Goal: Task Accomplishment & Management: Manage account settings

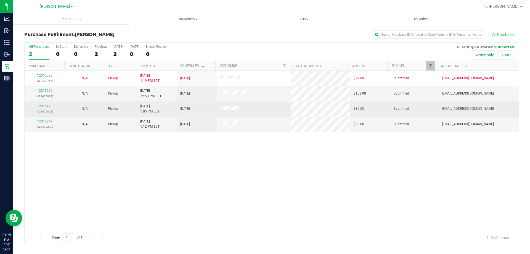
click at [50, 105] on link "12015178" at bounding box center [44, 106] width 15 height 4
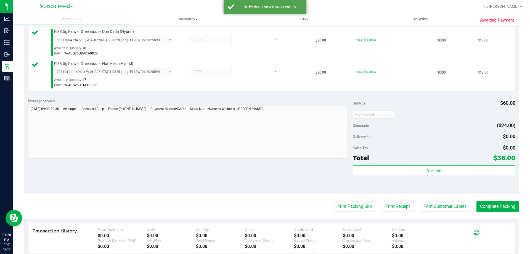
scroll to position [154, 0]
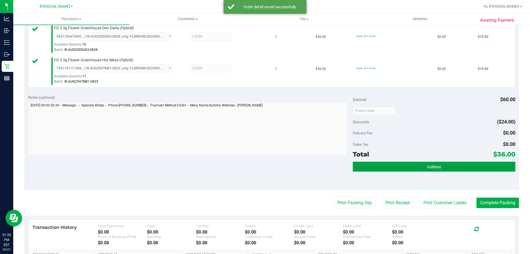
click at [448, 164] on button "Validate" at bounding box center [434, 167] width 162 height 10
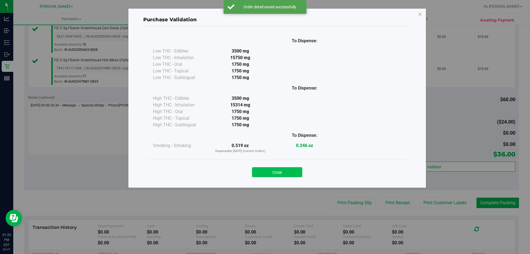
click at [292, 172] on button "Close" at bounding box center [277, 172] width 50 height 10
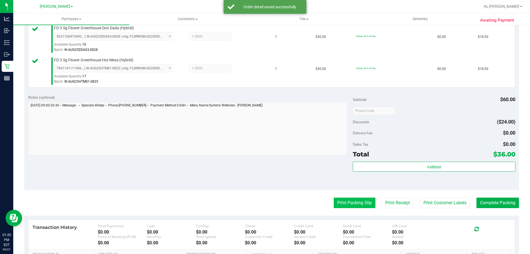
click at [351, 199] on button "Print Packing Slip" at bounding box center [355, 202] width 42 height 10
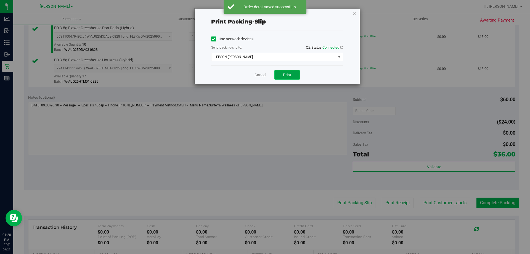
click at [294, 78] on button "Print" at bounding box center [287, 74] width 25 height 9
click at [261, 76] on link "Cancel" at bounding box center [261, 75] width 12 height 6
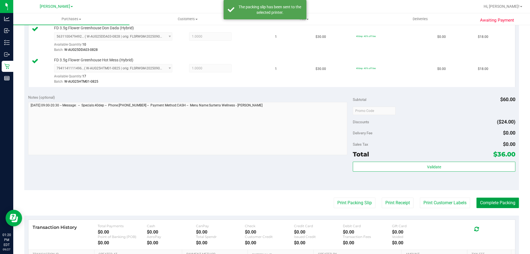
click at [500, 201] on button "Complete Packing" at bounding box center [498, 202] width 43 height 10
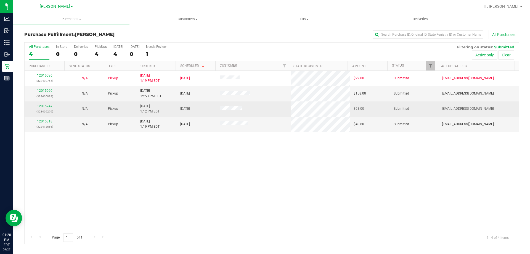
click at [48, 107] on link "12015247" at bounding box center [44, 106] width 15 height 4
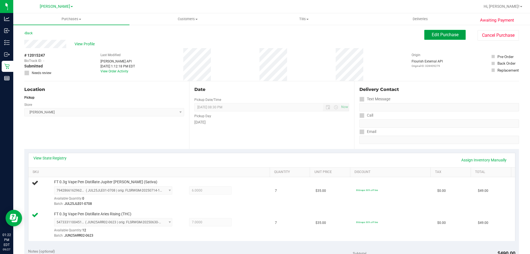
click at [446, 34] on span "Edit Purchase" at bounding box center [445, 34] width 27 height 5
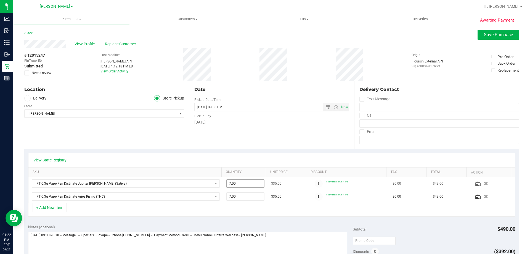
click at [249, 181] on input "7.00" at bounding box center [246, 184] width 38 height 8
type input "6"
click at [307, 128] on div "Date Pickup Date/Time [DATE] Now [DATE] 08:30 PM Now Pickup Day [DATE]" at bounding box center [271, 115] width 165 height 68
type input "6.00"
click at [496, 34] on span "Save Purchase" at bounding box center [498, 34] width 29 height 5
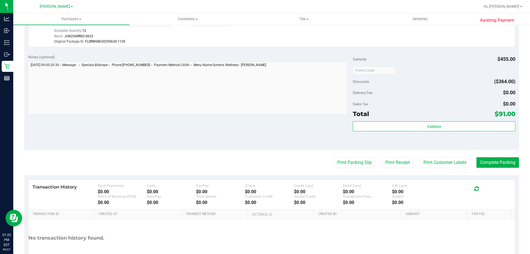
scroll to position [203, 0]
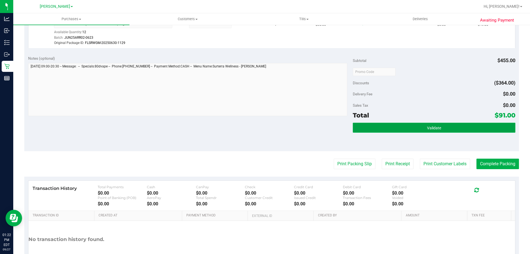
click at [443, 126] on button "Validate" at bounding box center [434, 128] width 162 height 10
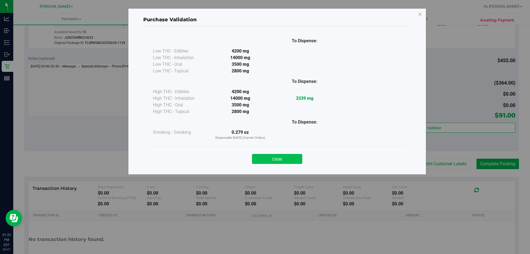
click at [294, 157] on button "Close" at bounding box center [277, 159] width 50 height 10
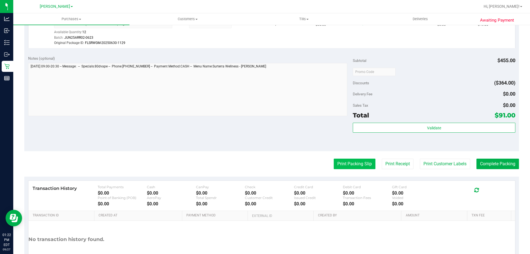
click at [357, 166] on button "Print Packing Slip" at bounding box center [355, 164] width 42 height 10
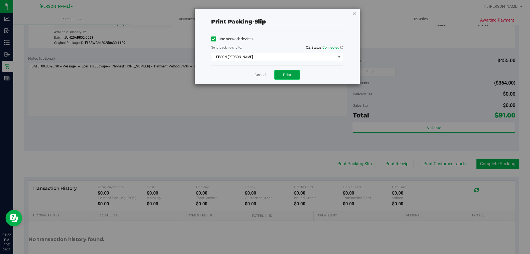
click at [288, 78] on button "Print" at bounding box center [287, 74] width 25 height 9
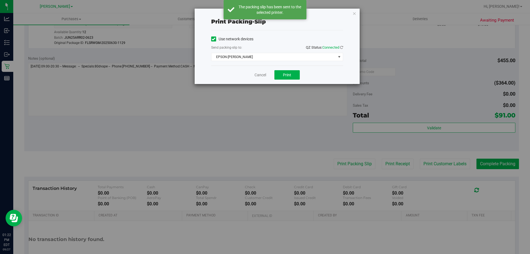
click at [262, 67] on div "Cancel Print" at bounding box center [277, 74] width 132 height 19
click at [264, 76] on link "Cancel" at bounding box center [261, 75] width 12 height 6
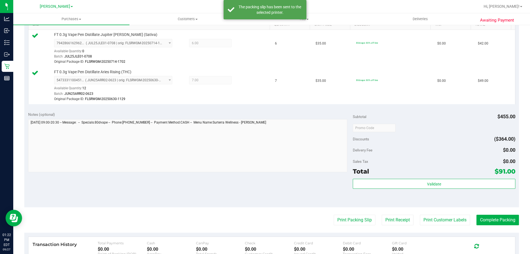
scroll to position [189, 0]
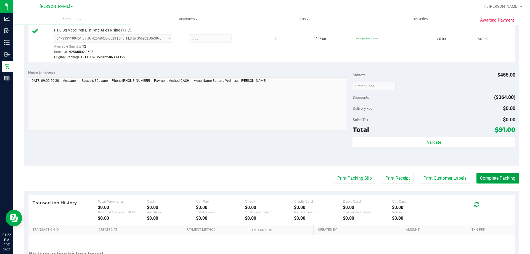
click at [495, 179] on button "Complete Packing" at bounding box center [498, 178] width 43 height 10
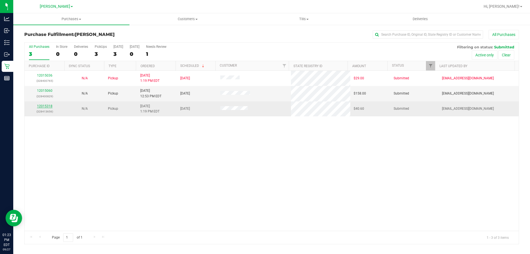
click at [50, 106] on link "12015318" at bounding box center [44, 106] width 15 height 4
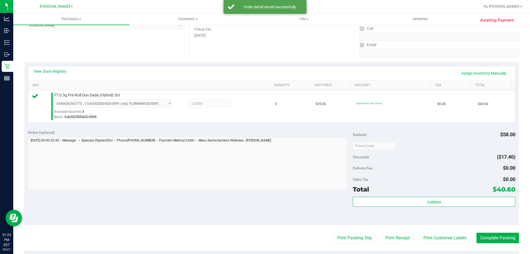
scroll to position [99, 0]
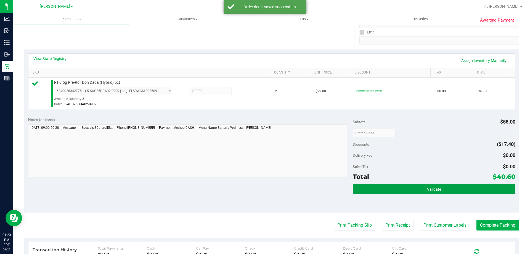
click at [436, 191] on span "Validate" at bounding box center [434, 189] width 14 height 4
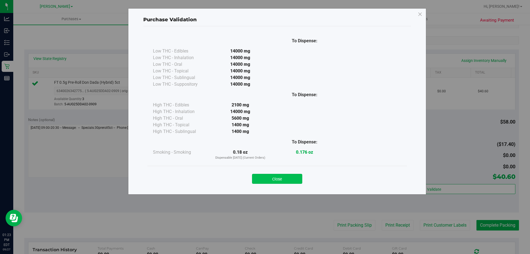
click at [284, 179] on button "Close" at bounding box center [277, 179] width 50 height 10
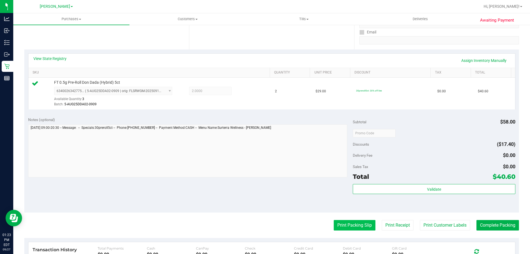
click at [352, 229] on button "Print Packing Slip" at bounding box center [355, 225] width 42 height 10
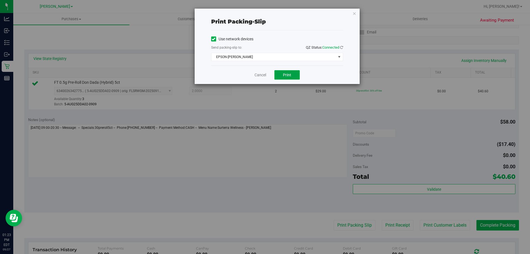
click at [289, 74] on span "Print" at bounding box center [287, 75] width 8 height 4
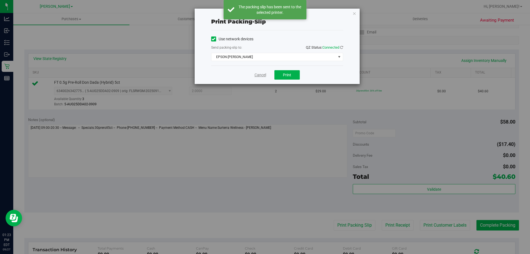
click at [262, 77] on link "Cancel" at bounding box center [261, 75] width 12 height 6
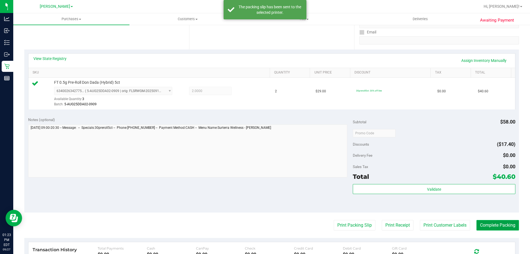
click at [487, 229] on button "Complete Packing" at bounding box center [498, 225] width 43 height 10
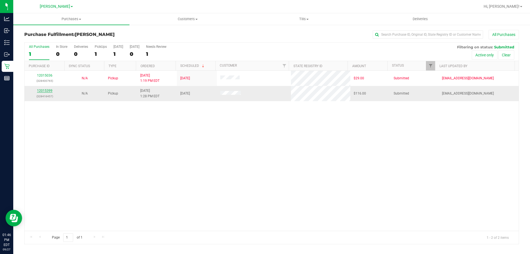
click at [45, 91] on link "12015399" at bounding box center [44, 91] width 15 height 4
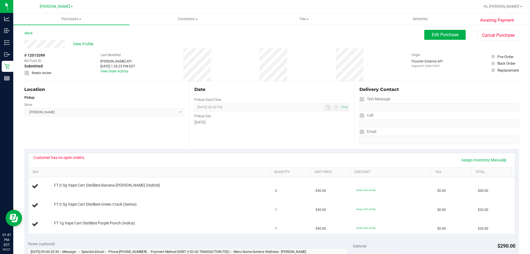
click at [82, 40] on div "View Profile" at bounding box center [224, 44] width 400 height 8
click at [83, 45] on span "View Profile" at bounding box center [84, 44] width 22 height 6
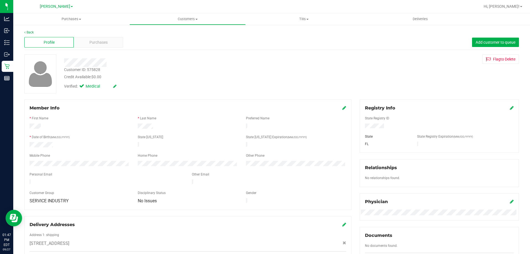
click at [95, 67] on div "Customer ID: 575828" at bounding box center [82, 70] width 36 height 6
drag, startPoint x: 104, startPoint y: 69, endPoint x: 60, endPoint y: 70, distance: 43.1
click at [60, 70] on div "Customer ID: 575828 Credit Available: $0.00" at bounding box center [186, 73] width 252 height 13
copy div "Customer ID: 575828"
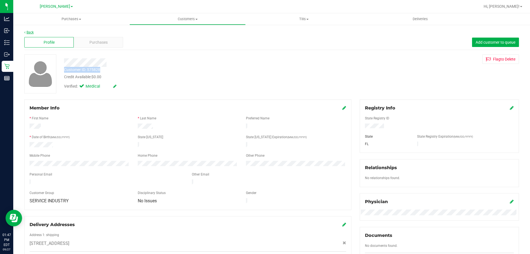
click at [31, 33] on link "Back" at bounding box center [28, 32] width 9 height 4
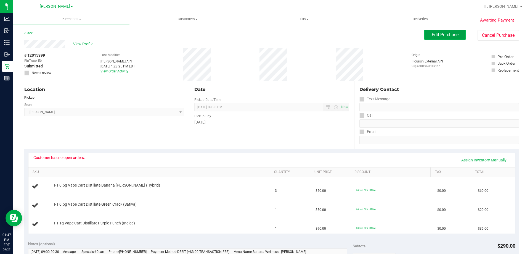
click at [433, 34] on span "Edit Purchase" at bounding box center [445, 34] width 27 height 5
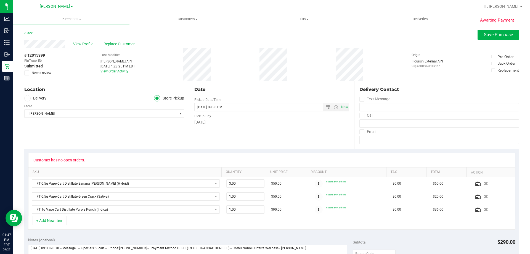
click at [45, 73] on span "Needs review" at bounding box center [42, 72] width 20 height 5
click at [0, 0] on input "Needs review" at bounding box center [0, 0] width 0 height 0
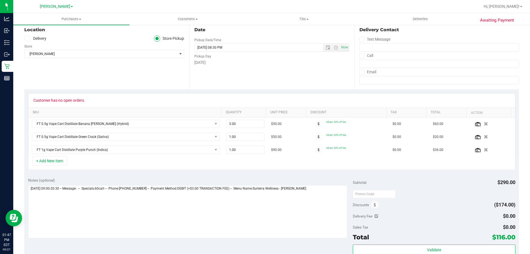
scroll to position [66, 0]
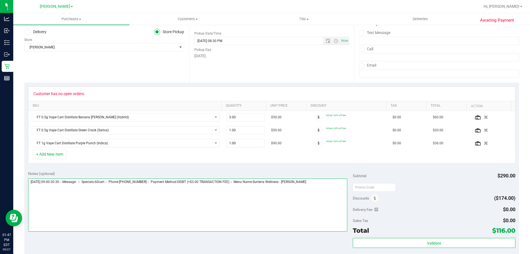
click at [323, 180] on textarea at bounding box center [188, 204] width 320 height 53
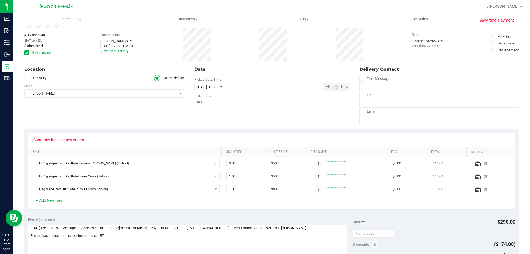
scroll to position [0, 0]
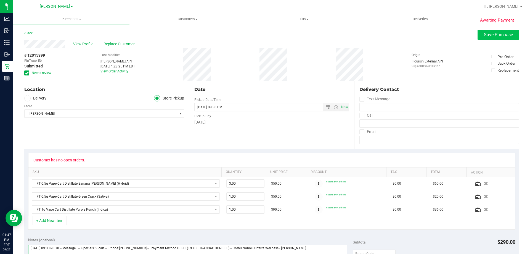
type textarea "[DATE] 09:00-20:30 -- Message: -- Specials:60cart -- Phone:[PHONE_NUMBER] -- Pa…"
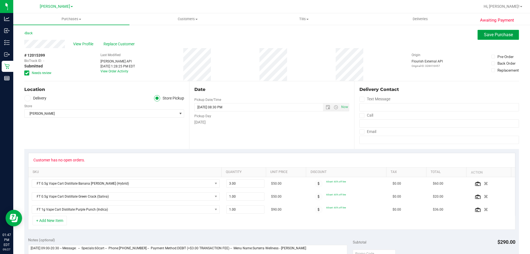
click at [483, 30] on button "Save Purchase" at bounding box center [498, 35] width 41 height 10
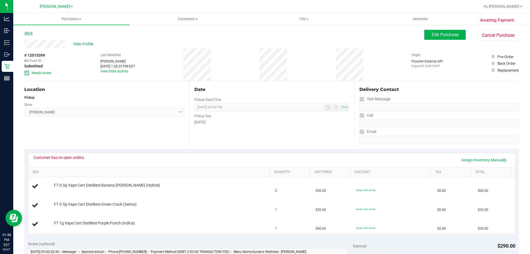
click at [28, 31] on link "Back" at bounding box center [28, 33] width 8 height 4
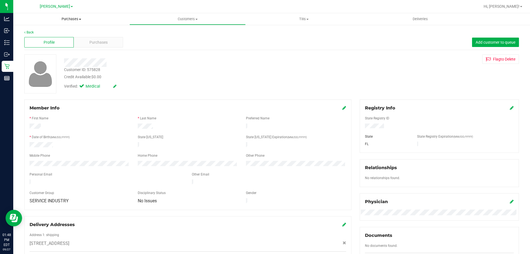
click at [60, 18] on span "Purchases" at bounding box center [71, 19] width 116 height 5
click at [23, 39] on span "Fulfillment" at bounding box center [30, 40] width 34 height 5
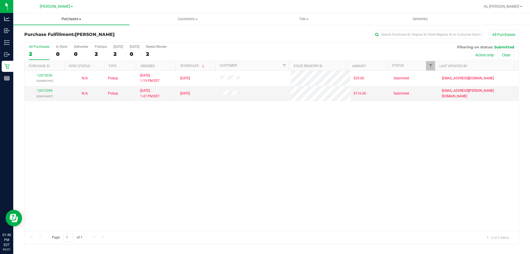
click at [71, 18] on span "Purchases" at bounding box center [71, 19] width 116 height 5
click at [181, 43] on div "All Purchases 2 In Store 0 Deliveries 0 PickUps 2 [DATE] 2 [DATE] 0 Needs Revie…" at bounding box center [272, 45] width 494 height 4
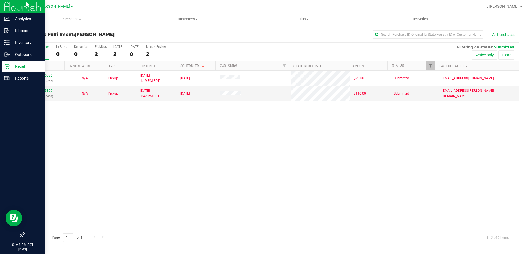
click at [9, 66] on icon at bounding box center [7, 67] width 6 height 6
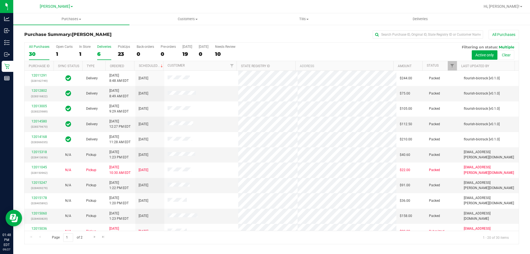
click at [110, 49] on label "Deliveries 6" at bounding box center [104, 52] width 14 height 15
click at [0, 0] on input "Deliveries 6" at bounding box center [0, 0] width 0 height 0
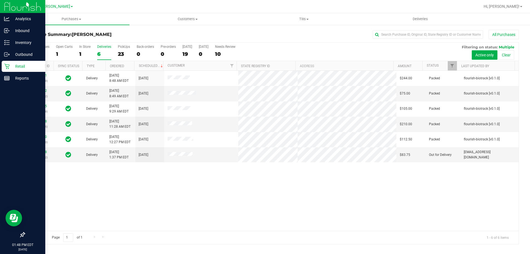
click at [19, 62] on div "Retail" at bounding box center [24, 66] width 44 height 11
click at [20, 68] on p "Retail" at bounding box center [26, 66] width 33 height 7
click at [28, 75] on div "Reports" at bounding box center [24, 78] width 44 height 11
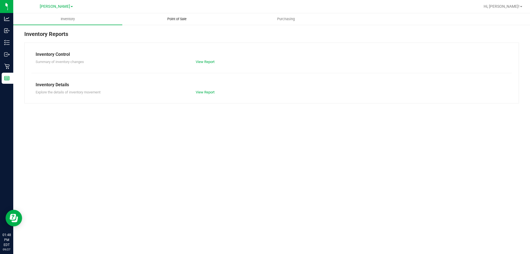
click at [179, 22] on uib-tab-heading "Point of Sale" at bounding box center [177, 19] width 109 height 11
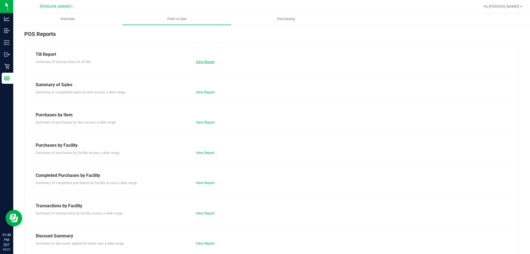
click at [202, 62] on link "View Report" at bounding box center [205, 62] width 19 height 4
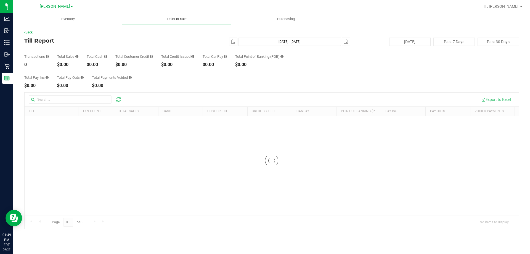
click at [171, 18] on span "Point of Sale" at bounding box center [177, 19] width 34 height 5
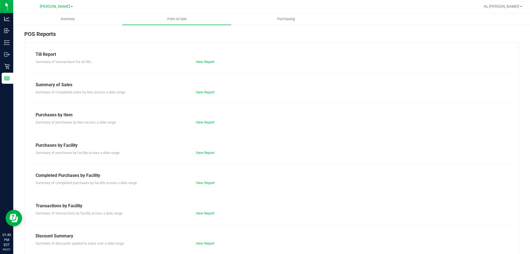
click at [210, 59] on div "View Report" at bounding box center [272, 62] width 160 height 6
click at [207, 62] on link "View Report" at bounding box center [205, 62] width 19 height 4
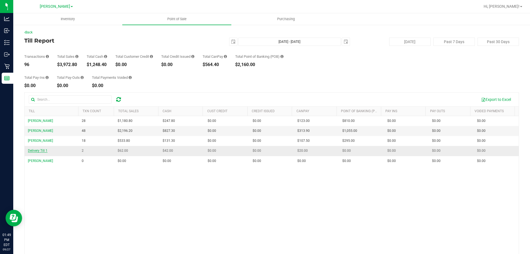
click at [42, 151] on span "Delivery Till 1" at bounding box center [38, 151] width 20 height 4
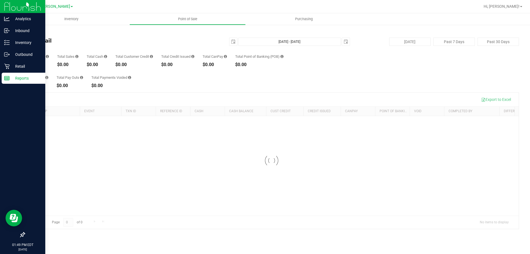
click at [17, 78] on p "Reports" at bounding box center [26, 78] width 33 height 7
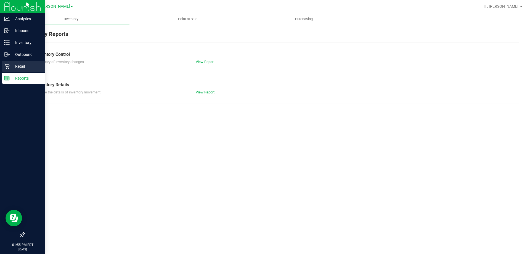
click at [18, 62] on div "Retail" at bounding box center [24, 66] width 44 height 11
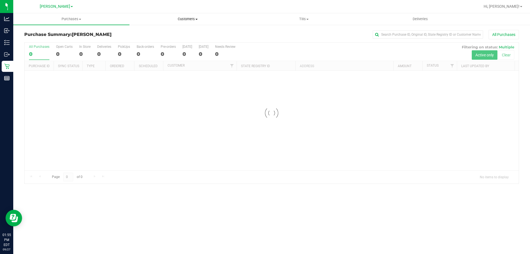
click at [183, 19] on span "Customers" at bounding box center [188, 19] width 116 height 5
click at [68, 17] on span "Purchases" at bounding box center [72, 19] width 116 height 5
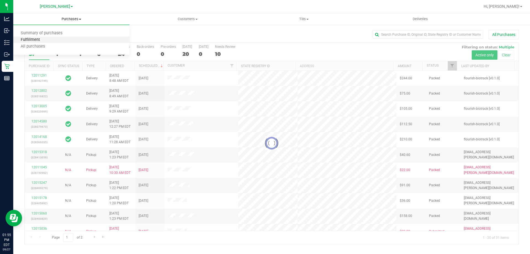
click at [41, 38] on span "Fulfillment" at bounding box center [30, 40] width 34 height 5
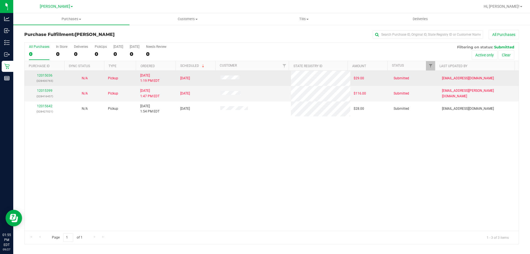
click at [46, 79] on p "(328400765)" at bounding box center [44, 80] width 33 height 5
click at [45, 75] on link "12015036" at bounding box center [44, 75] width 15 height 4
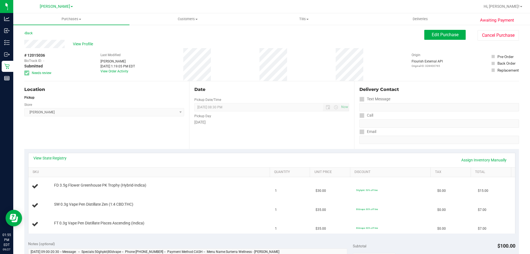
scroll to position [55, 0]
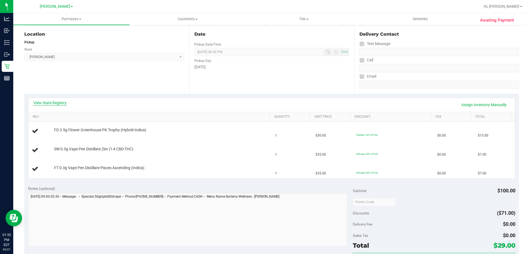
click at [60, 102] on link "View State Registry" at bounding box center [49, 103] width 33 height 6
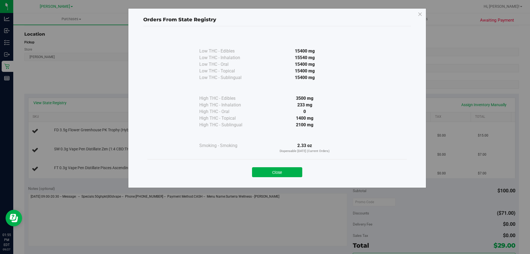
drag, startPoint x: 298, startPoint y: 112, endPoint x: 316, endPoint y: 110, distance: 17.6
click at [316, 110] on div "0" at bounding box center [305, 111] width 101 height 7
drag, startPoint x: 318, startPoint y: 106, endPoint x: 304, endPoint y: 106, distance: 14.6
click at [313, 106] on div "233 mg" at bounding box center [305, 105] width 101 height 7
click at [282, 172] on button "Close" at bounding box center [277, 172] width 50 height 10
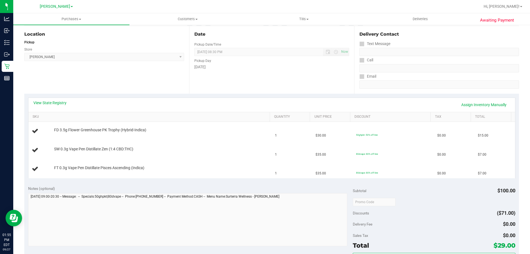
click at [46, 99] on div "View State Registry Assign Inventory Manually" at bounding box center [271, 105] width 487 height 14
click at [50, 103] on link "View State Registry" at bounding box center [49, 103] width 33 height 6
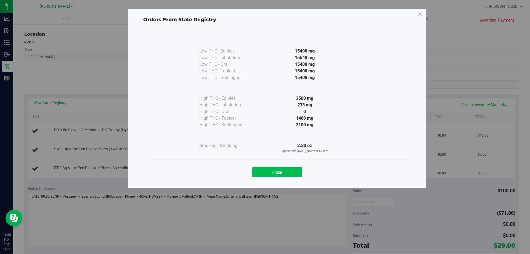
click at [286, 168] on button "Close" at bounding box center [277, 172] width 50 height 10
